Goal: Task Accomplishment & Management: Complete application form

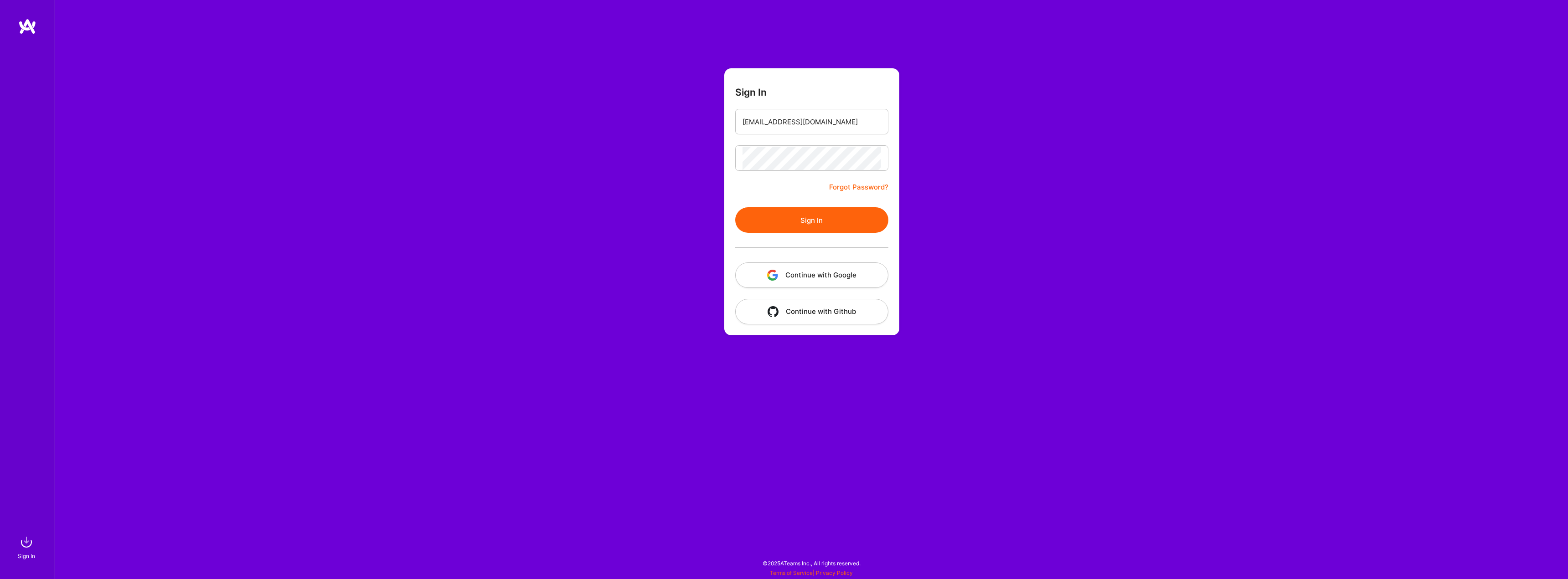
click at [735, 207] on button "Sign In" at bounding box center [812, 220] width 153 height 26
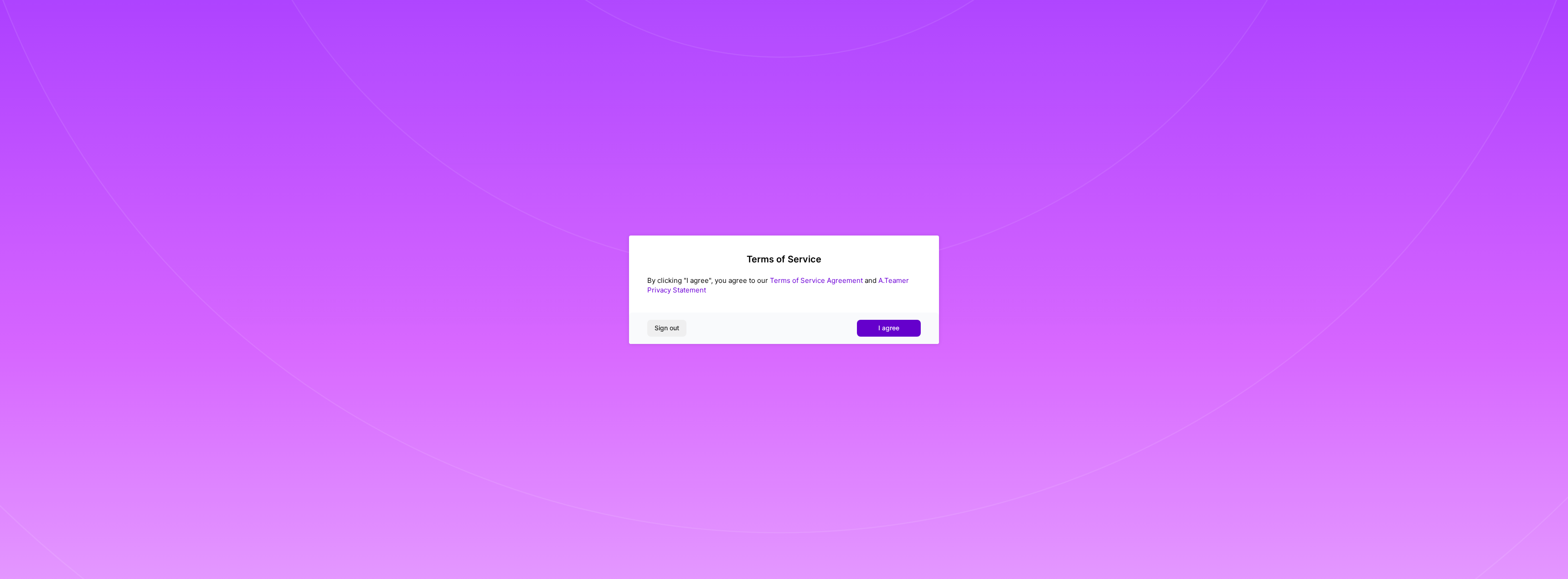
click at [907, 331] on button "I agree" at bounding box center [889, 328] width 64 height 16
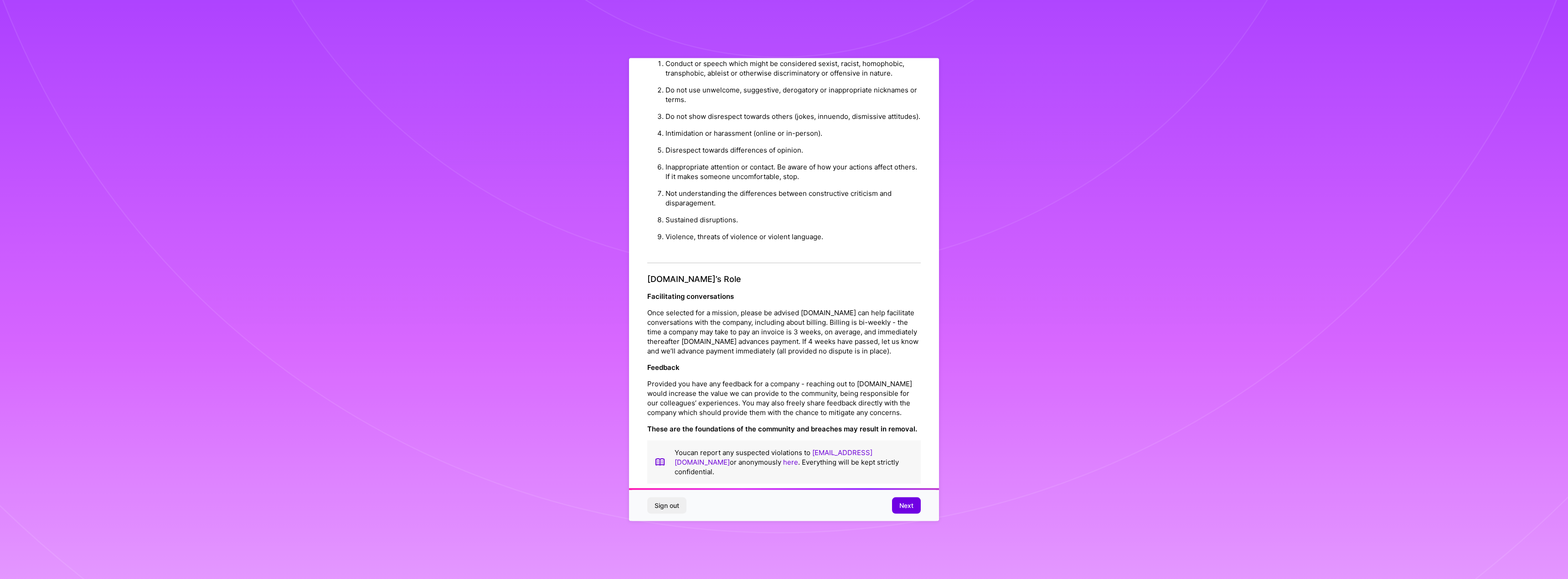
scroll to position [33, 0]
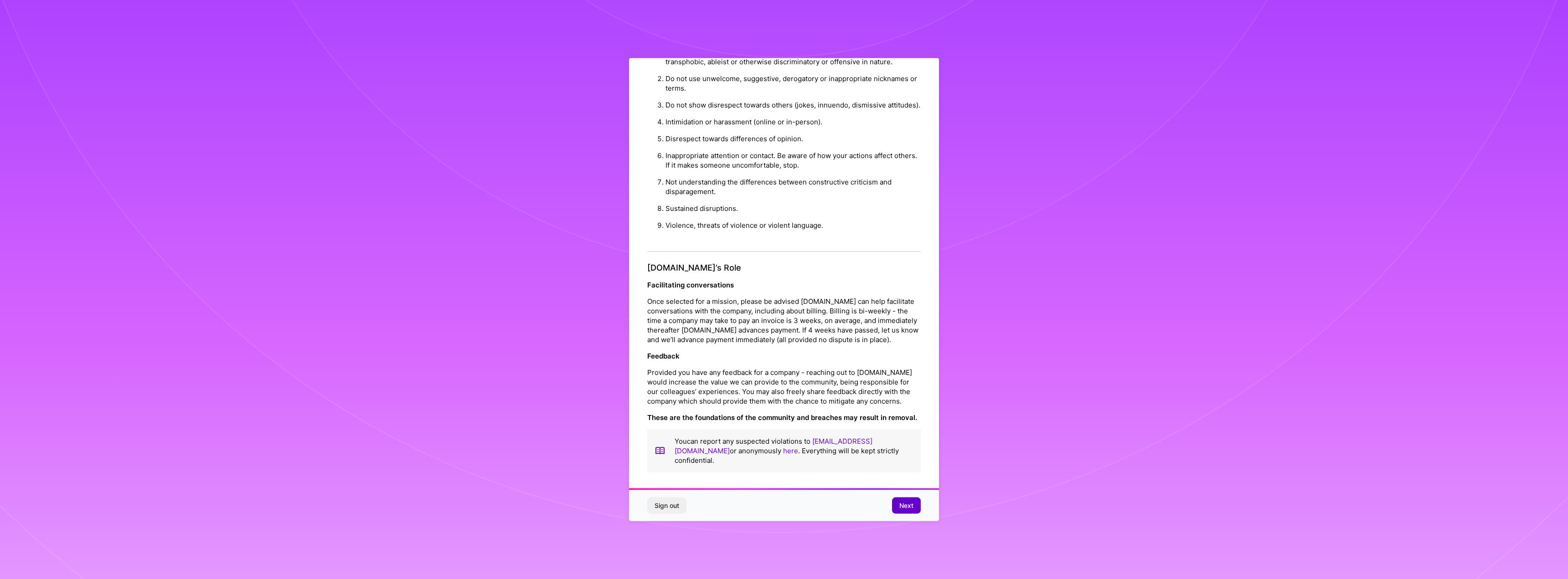
click at [900, 503] on span "Next" at bounding box center [906, 505] width 14 height 9
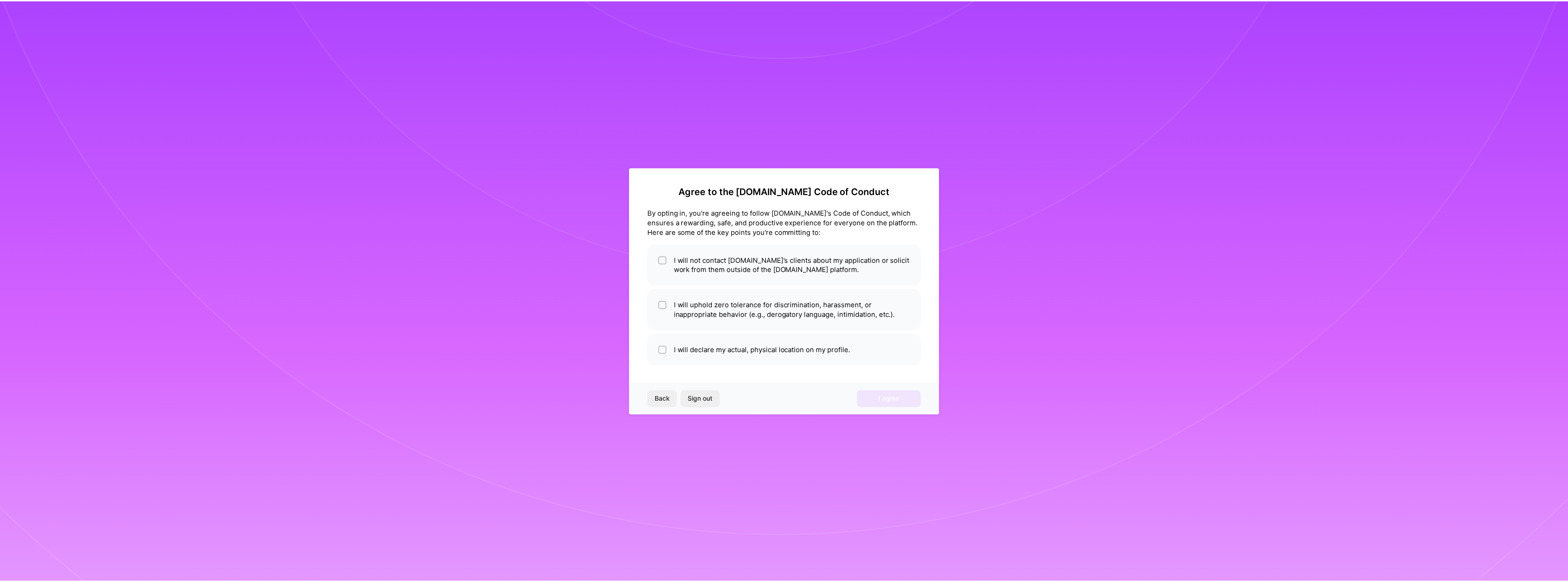
scroll to position [0, 0]
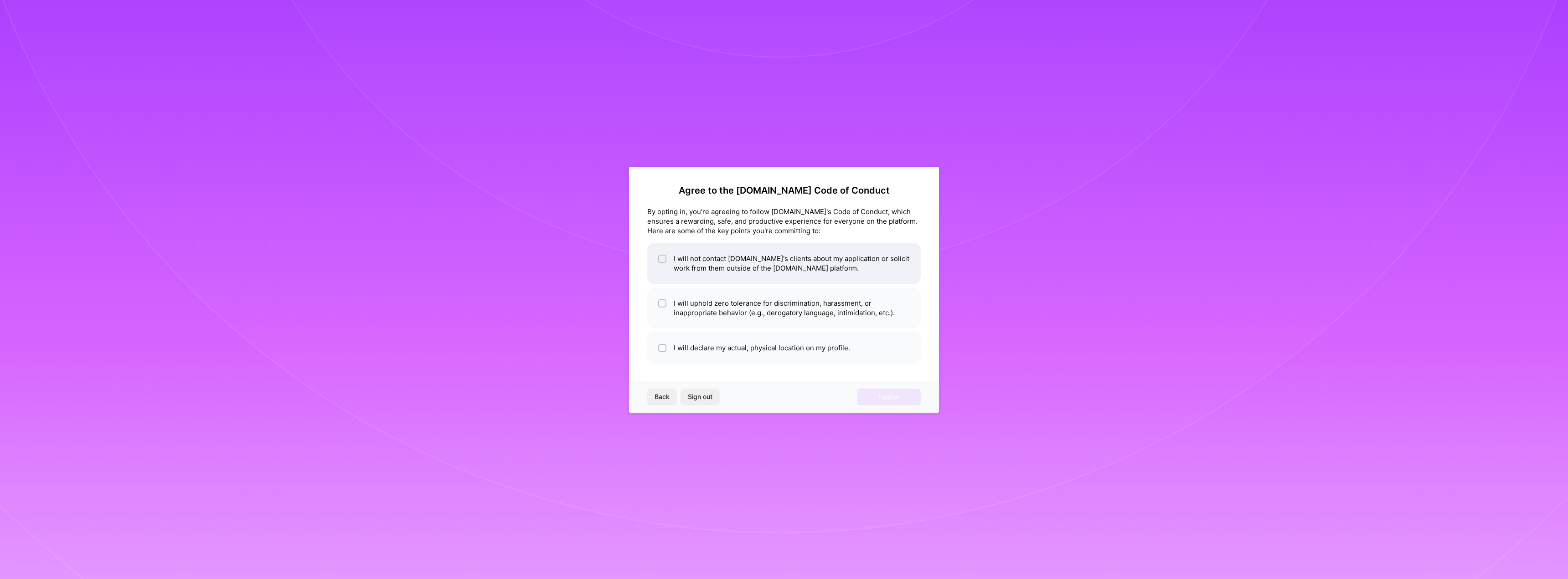
click at [664, 260] on input "checkbox" at bounding box center [663, 259] width 6 height 6
checkbox input "true"
click at [662, 303] on input "checkbox" at bounding box center [663, 303] width 6 height 6
checkbox input "true"
click at [659, 355] on li "I will declare my actual, physical location on my profile." at bounding box center [783, 348] width 273 height 32
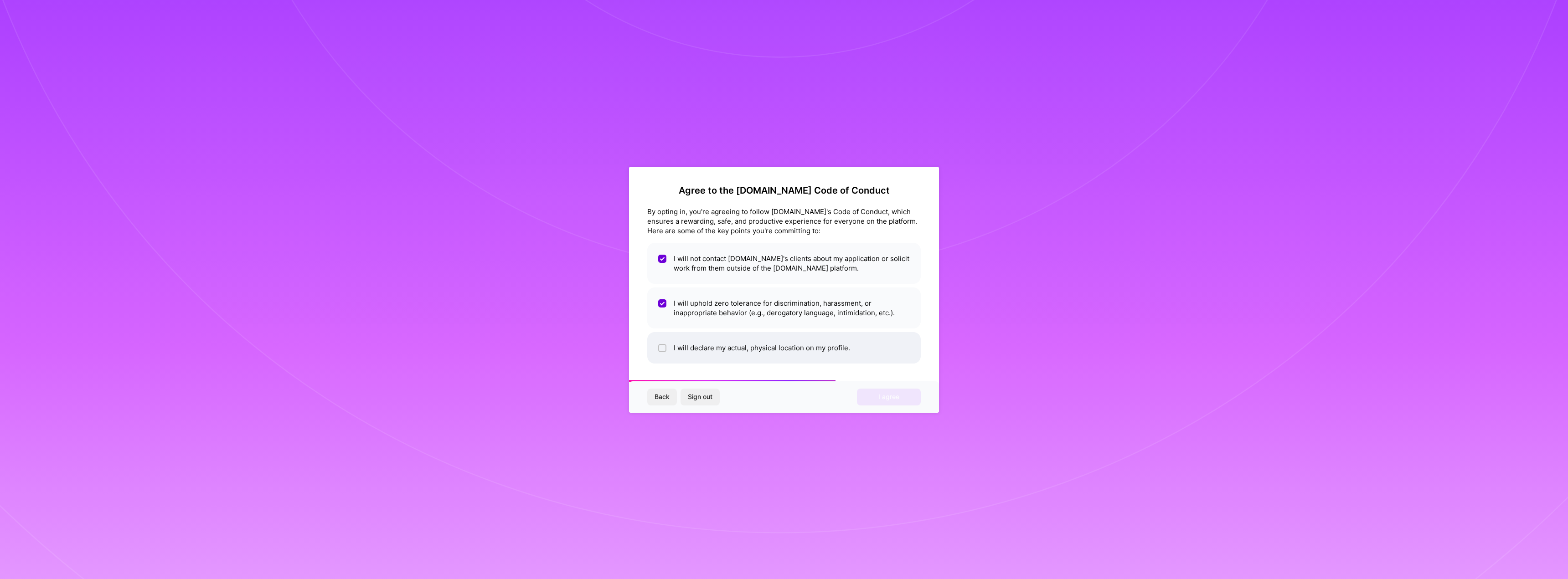
checkbox input "true"
click at [892, 396] on span "I agree" at bounding box center [889, 397] width 21 height 9
